Goal: Find specific page/section: Find specific page/section

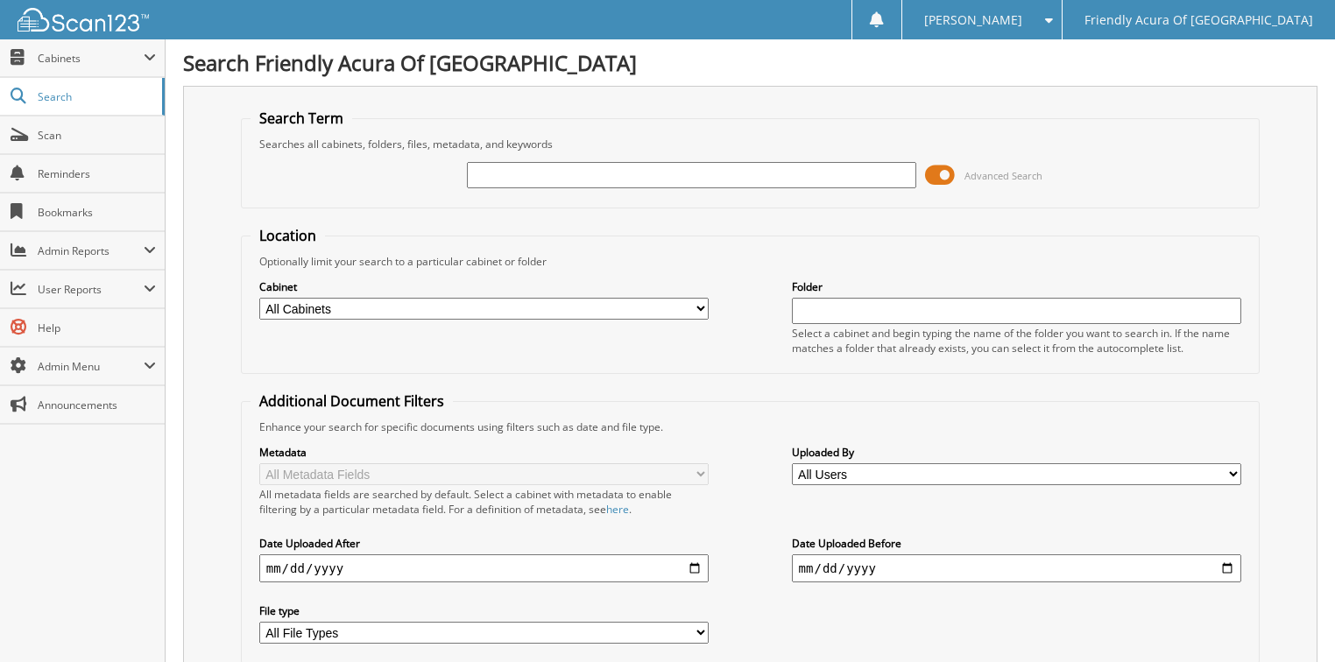
click at [450, 304] on select "All Cabinets ACCOUNTS PAYABLE CAR DEALS DEAD DEALS PARTS SERVICE RO WHOLE SALES" at bounding box center [484, 309] width 450 height 22
select select "29662"
click at [259, 298] on select "All Cabinets ACCOUNTS PAYABLE CAR DEALS DEAD DEALS PARTS SERVICE RO WHOLE SALES" at bounding box center [484, 309] width 450 height 22
click at [520, 177] on input "text" at bounding box center [692, 175] width 450 height 26
type input "34650"
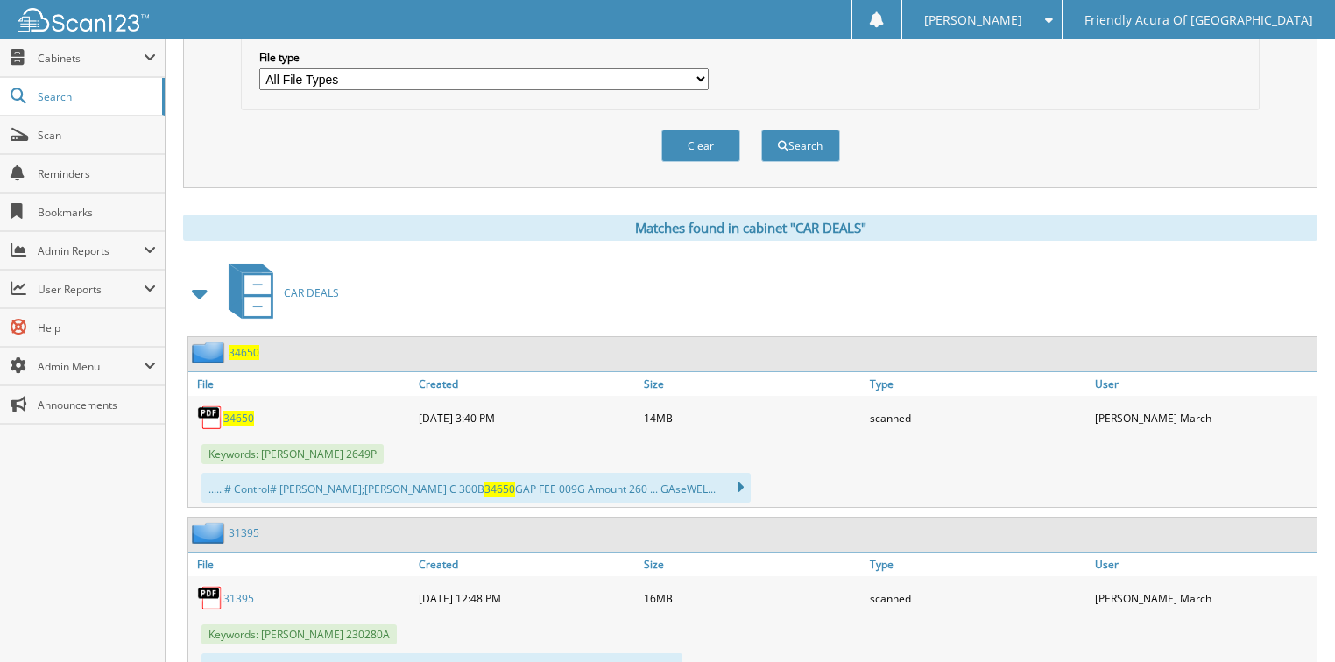
scroll to position [561, 0]
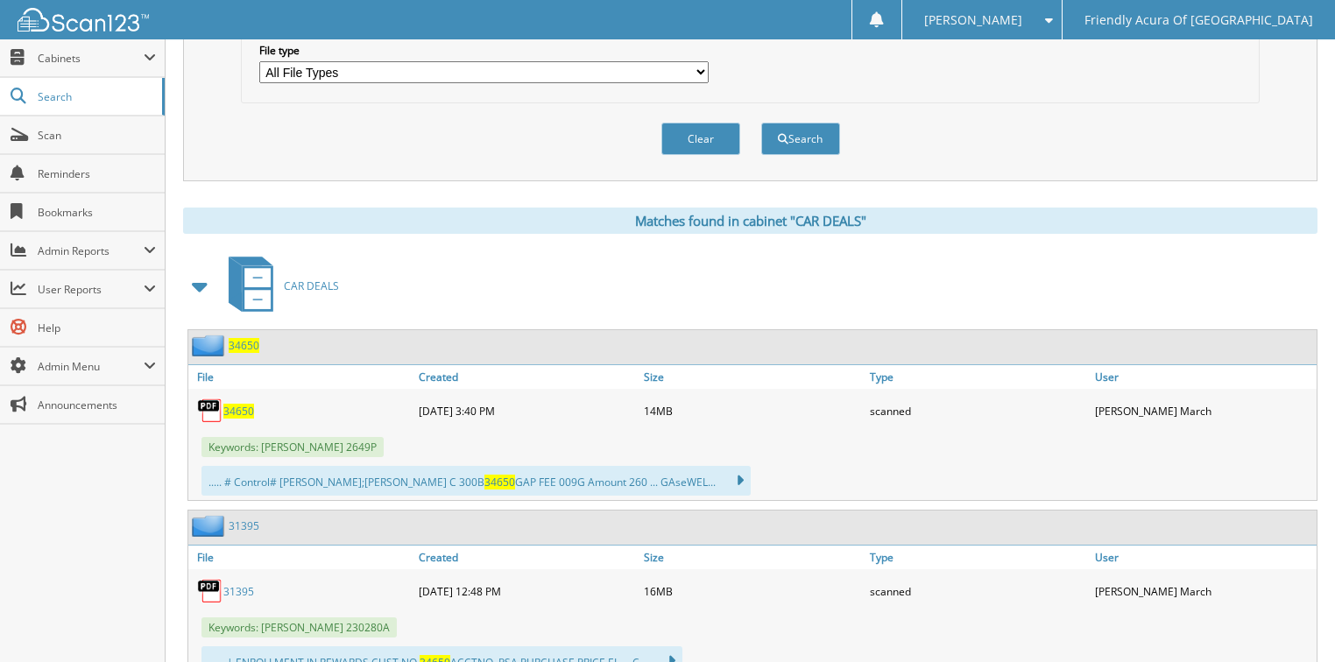
click at [244, 404] on span "34650" at bounding box center [238, 411] width 31 height 15
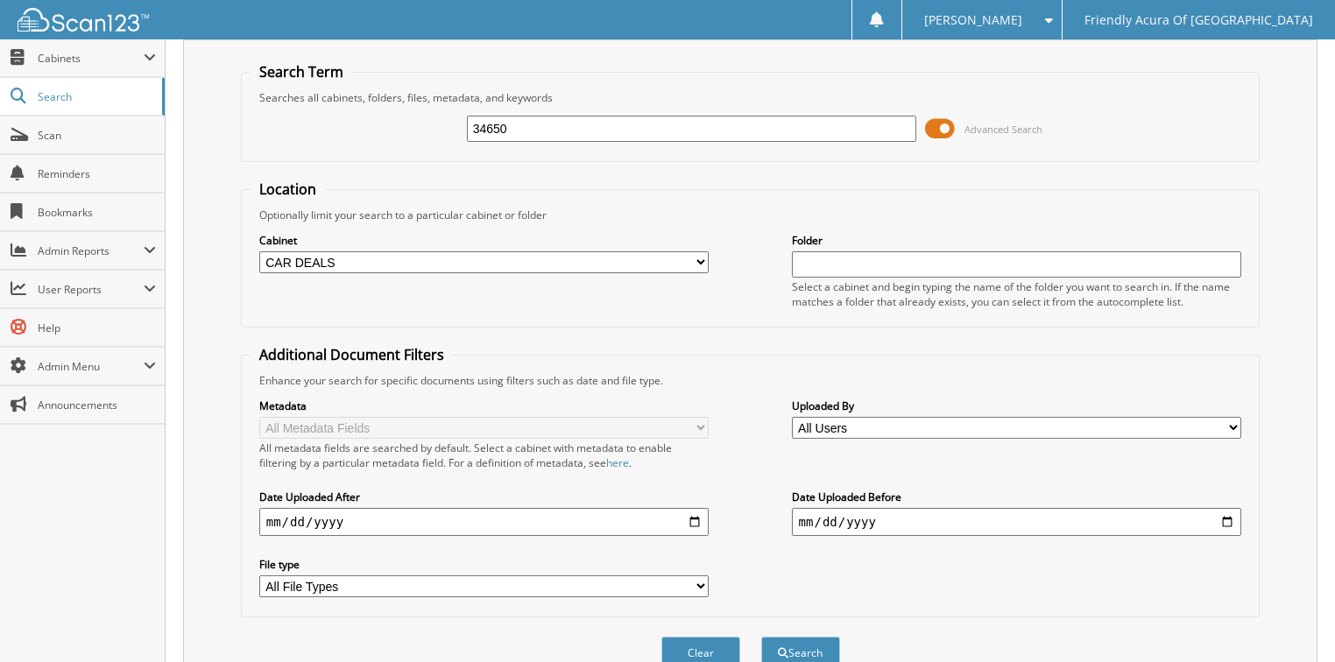
scroll to position [0, 0]
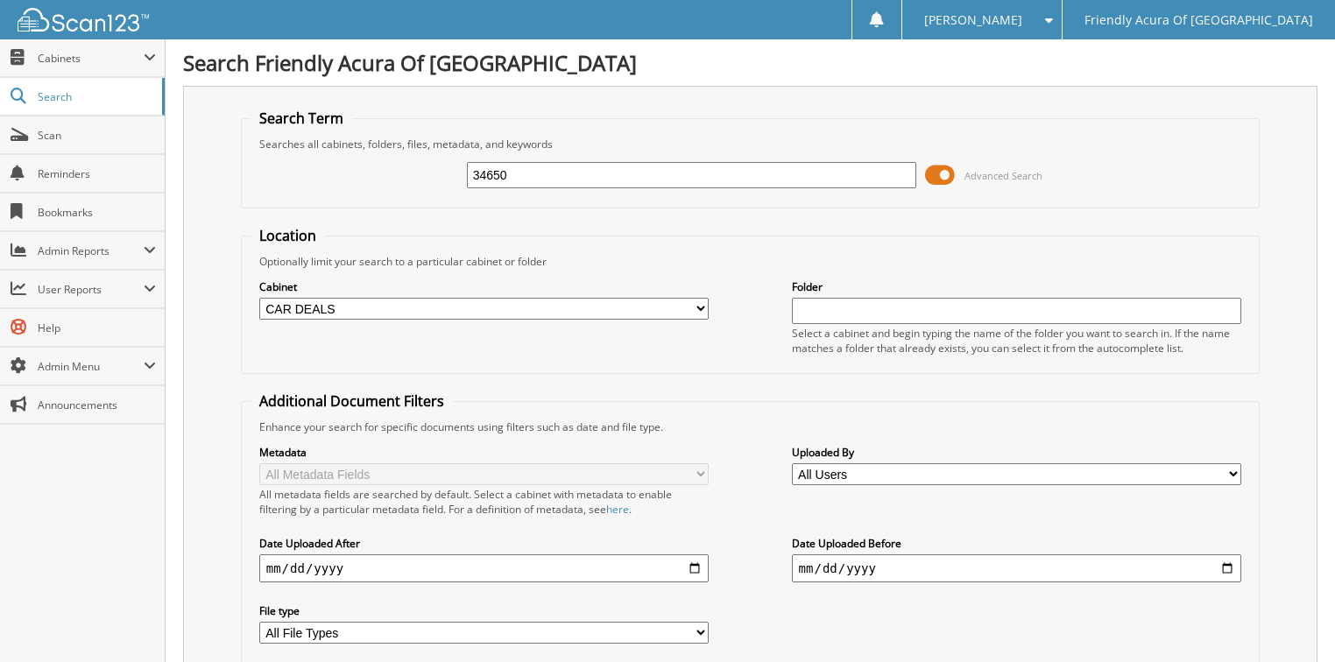
drag, startPoint x: 533, startPoint y: 166, endPoint x: 316, endPoint y: 183, distance: 217.2
click at [329, 183] on div "34650 Advanced Search" at bounding box center [751, 175] width 1001 height 47
type input "30563"
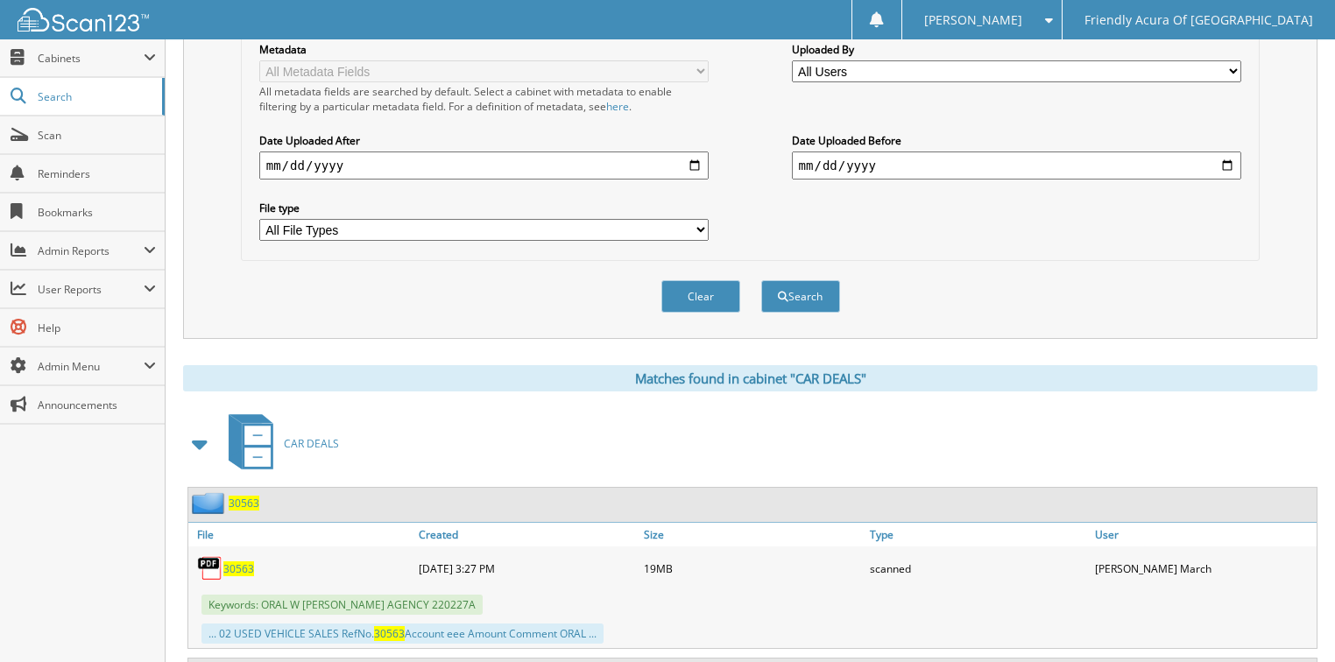
scroll to position [561, 0]
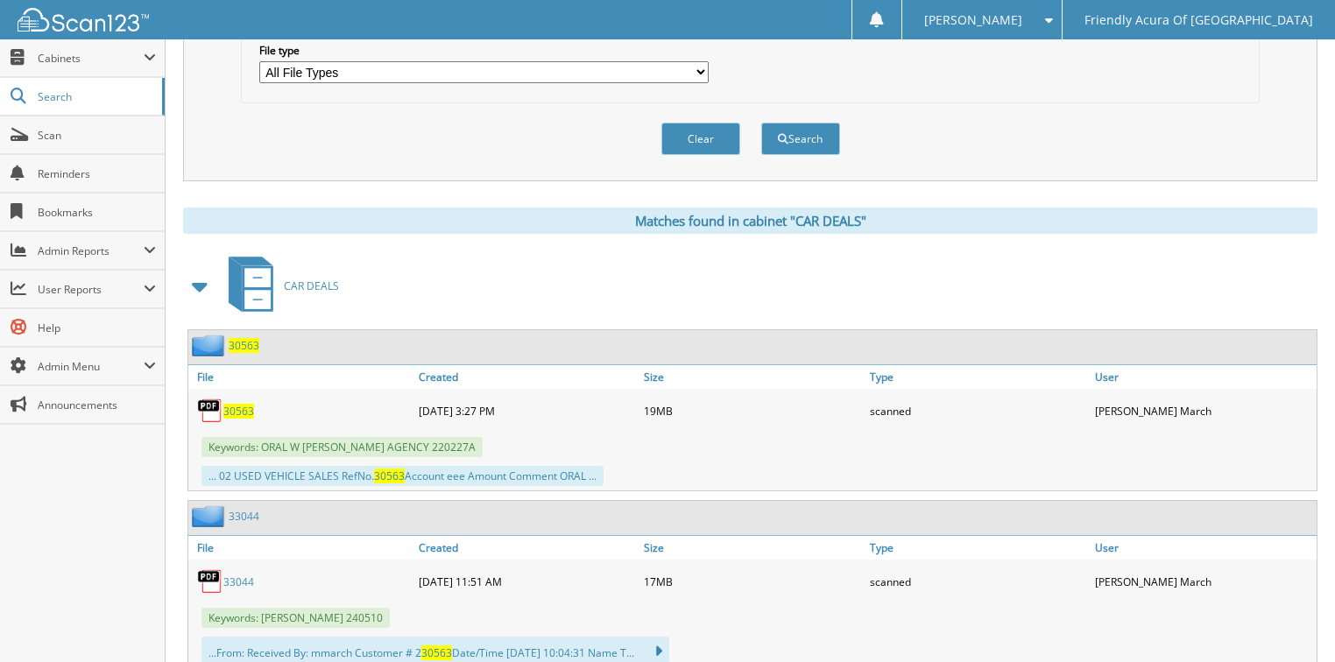
click at [237, 404] on span "30563" at bounding box center [238, 411] width 31 height 15
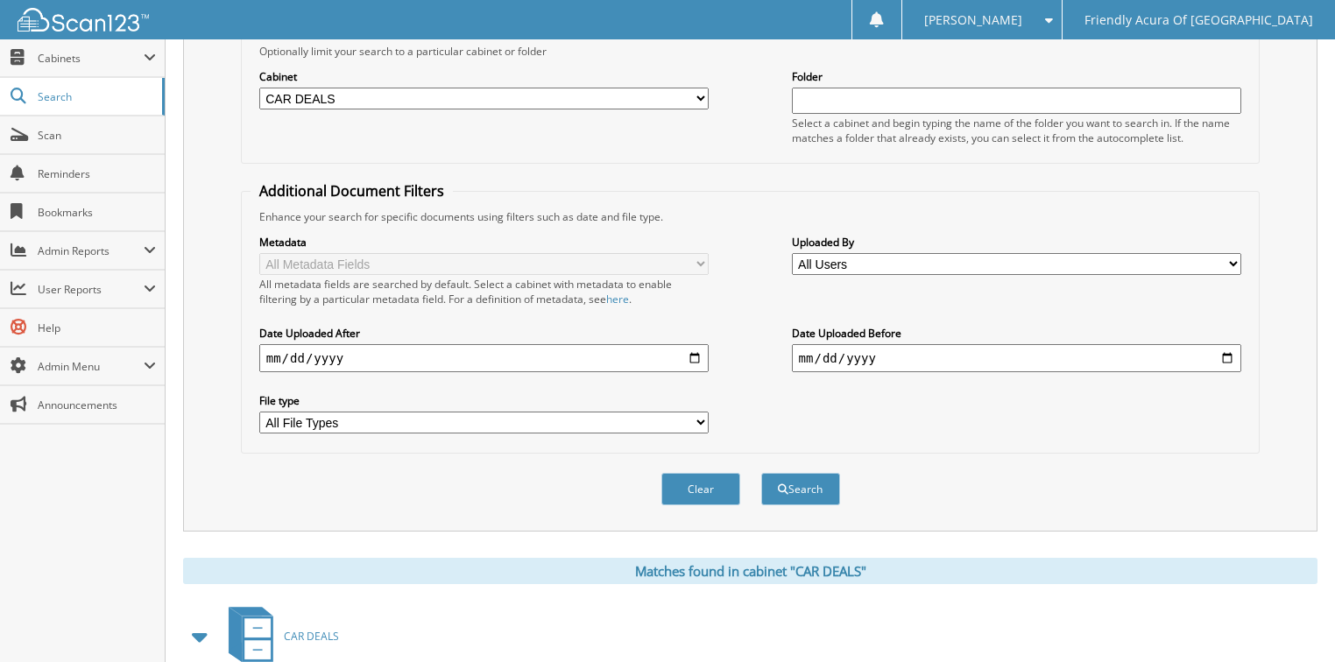
scroll to position [0, 0]
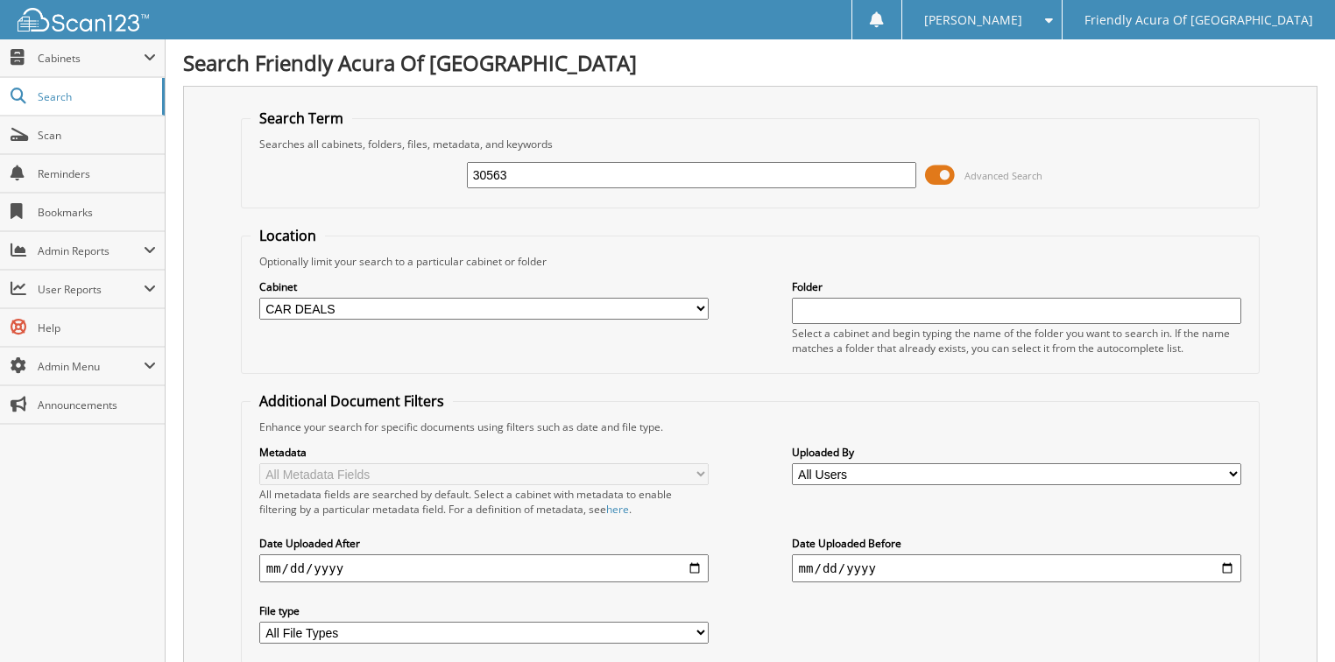
drag, startPoint x: 443, startPoint y: 175, endPoint x: 292, endPoint y: 175, distance: 150.7
click at [293, 175] on div "30563 Advanced Search" at bounding box center [751, 175] width 1001 height 47
type input "30242"
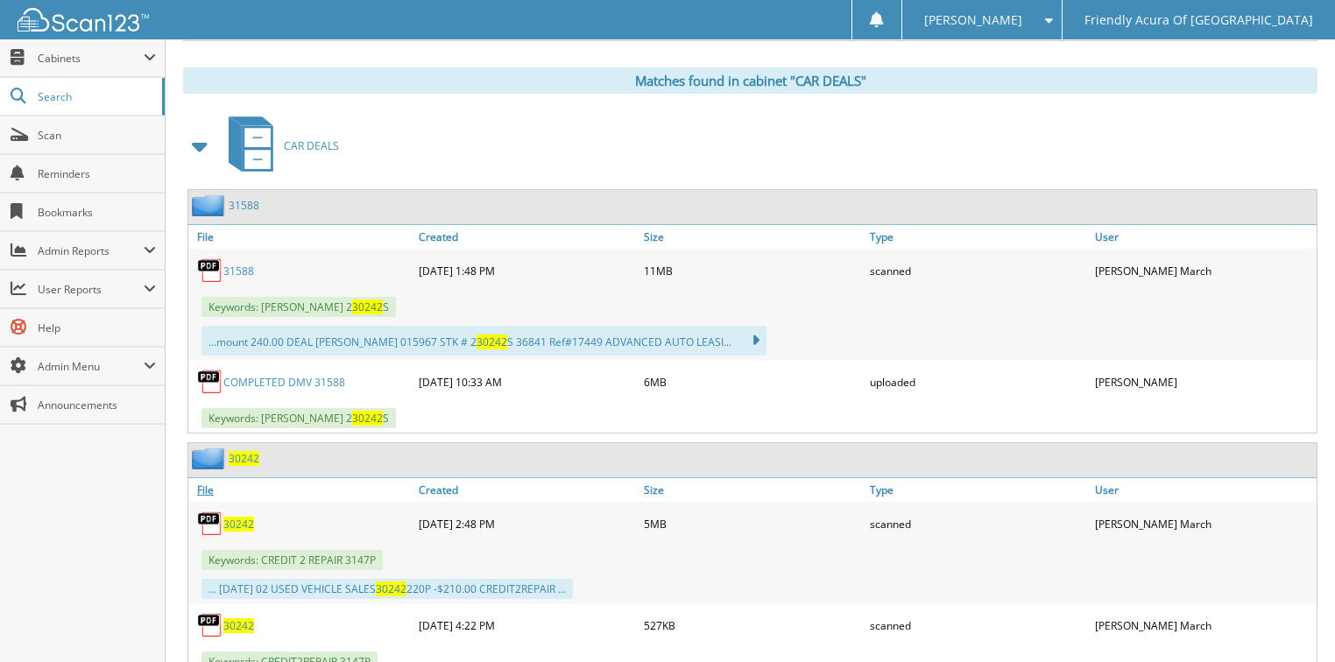
scroll to position [841, 0]
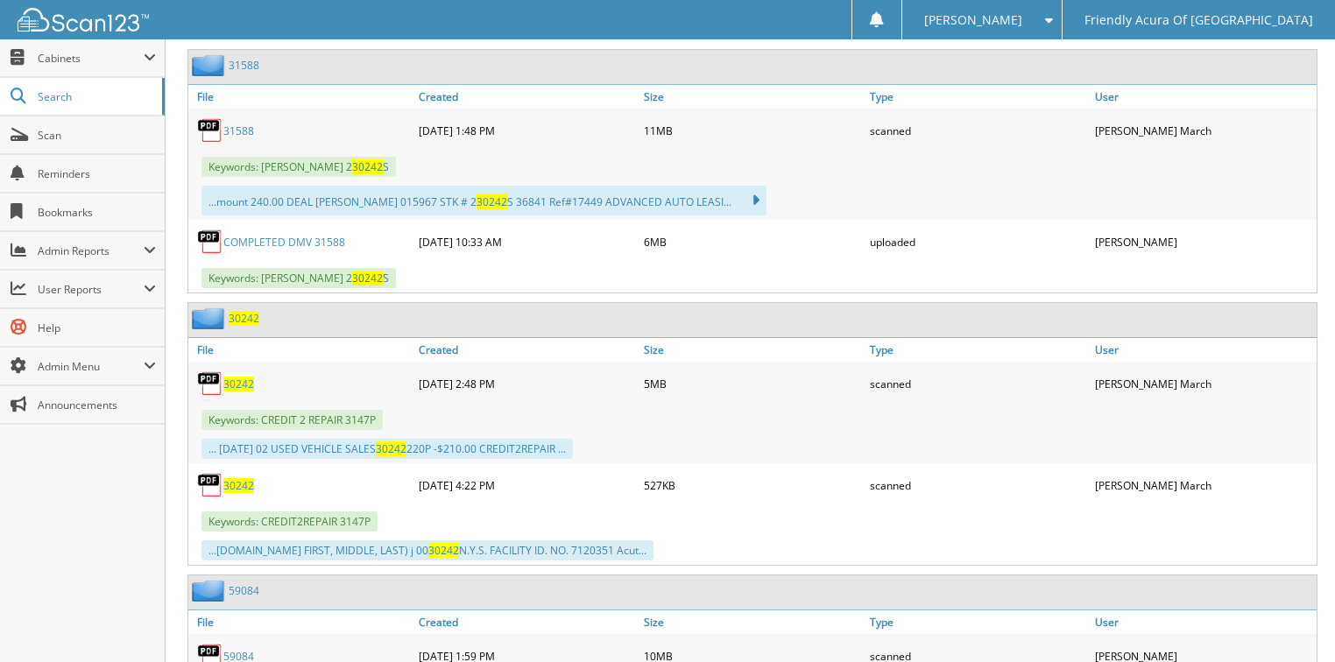
click at [242, 377] on span "30242" at bounding box center [238, 384] width 31 height 15
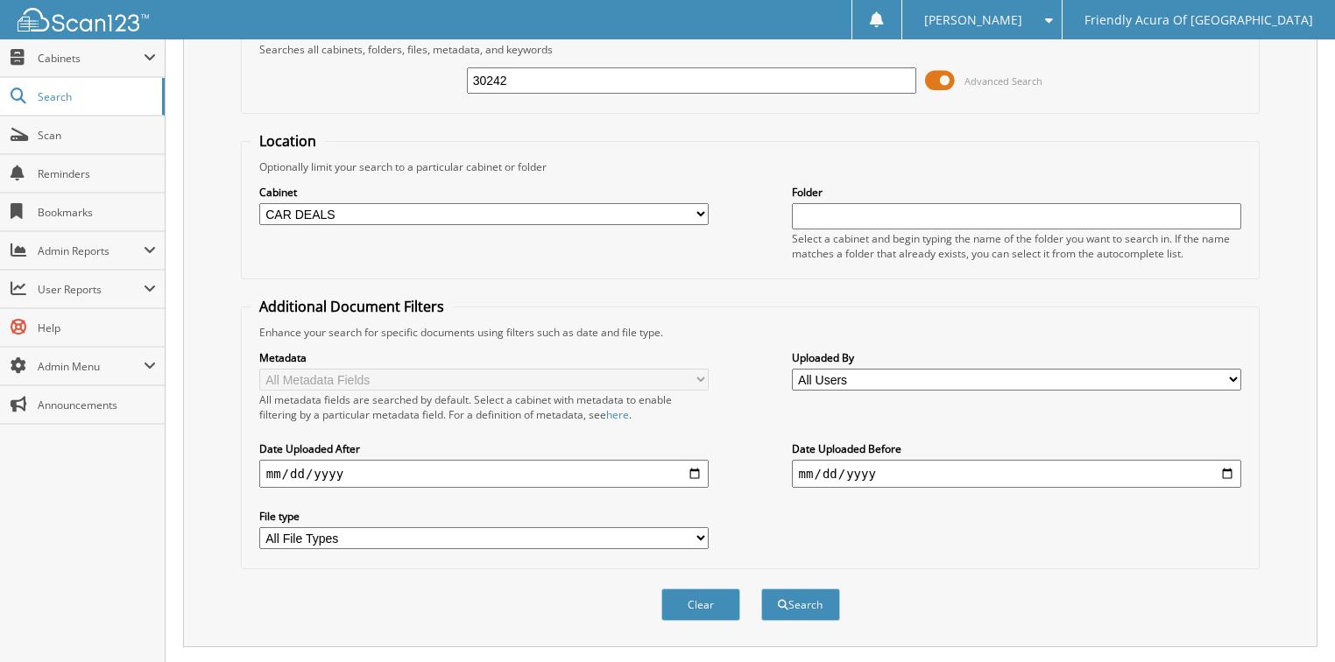
scroll to position [0, 0]
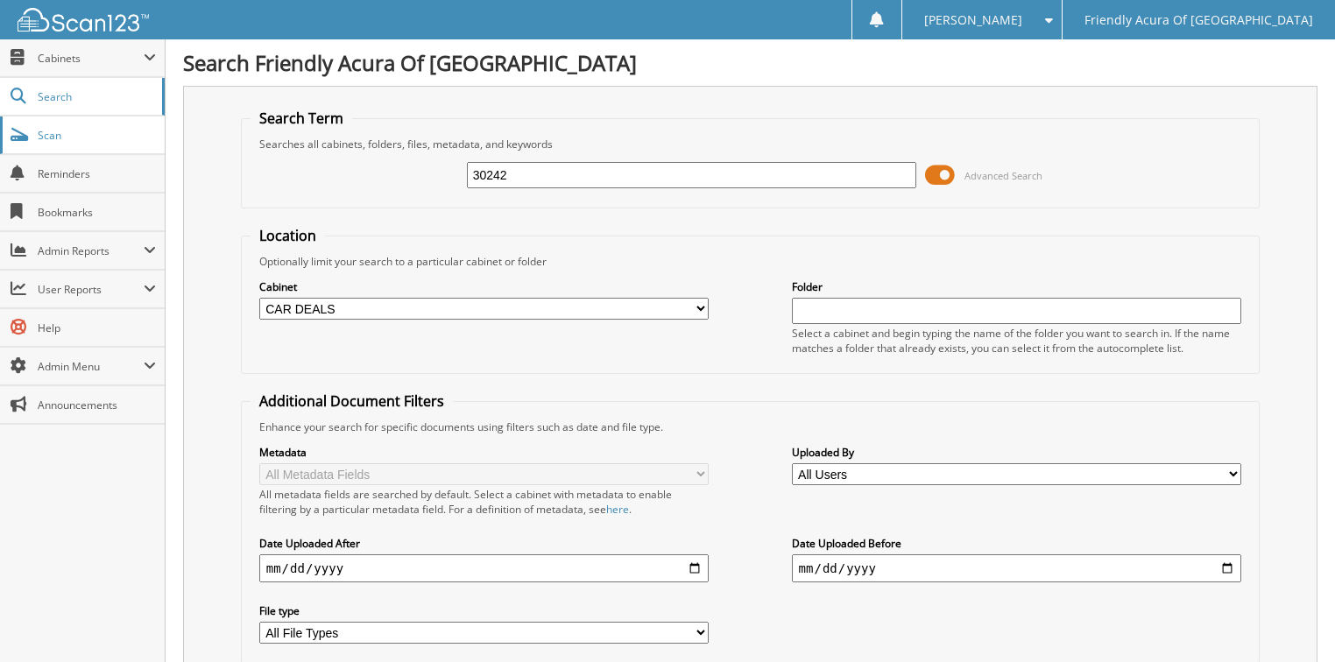
click at [84, 144] on link "Scan" at bounding box center [82, 136] width 165 height 38
